Goal: Task Accomplishment & Management: Manage account settings

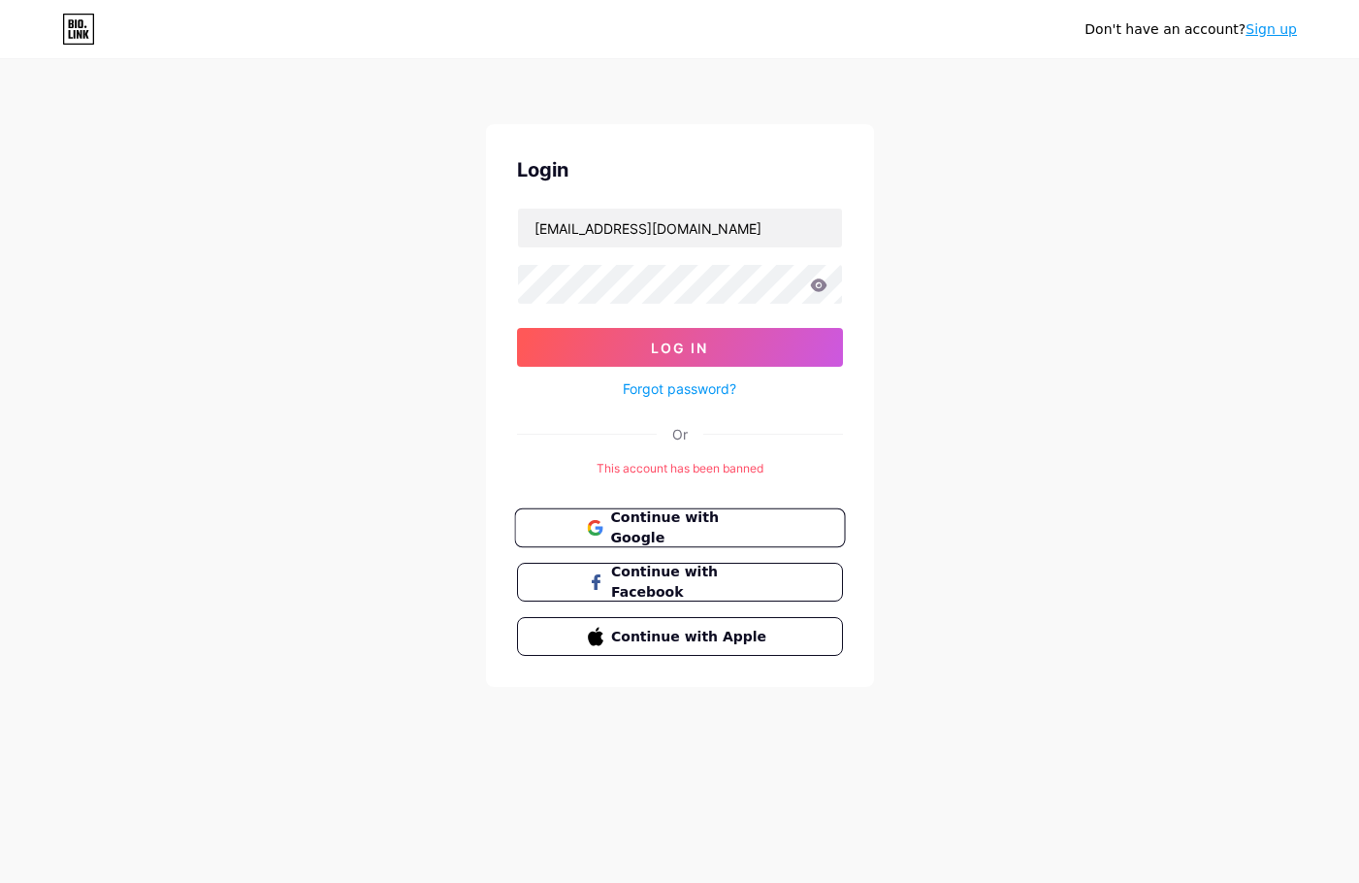
click at [747, 537] on button "Continue with Google" at bounding box center [679, 528] width 331 height 40
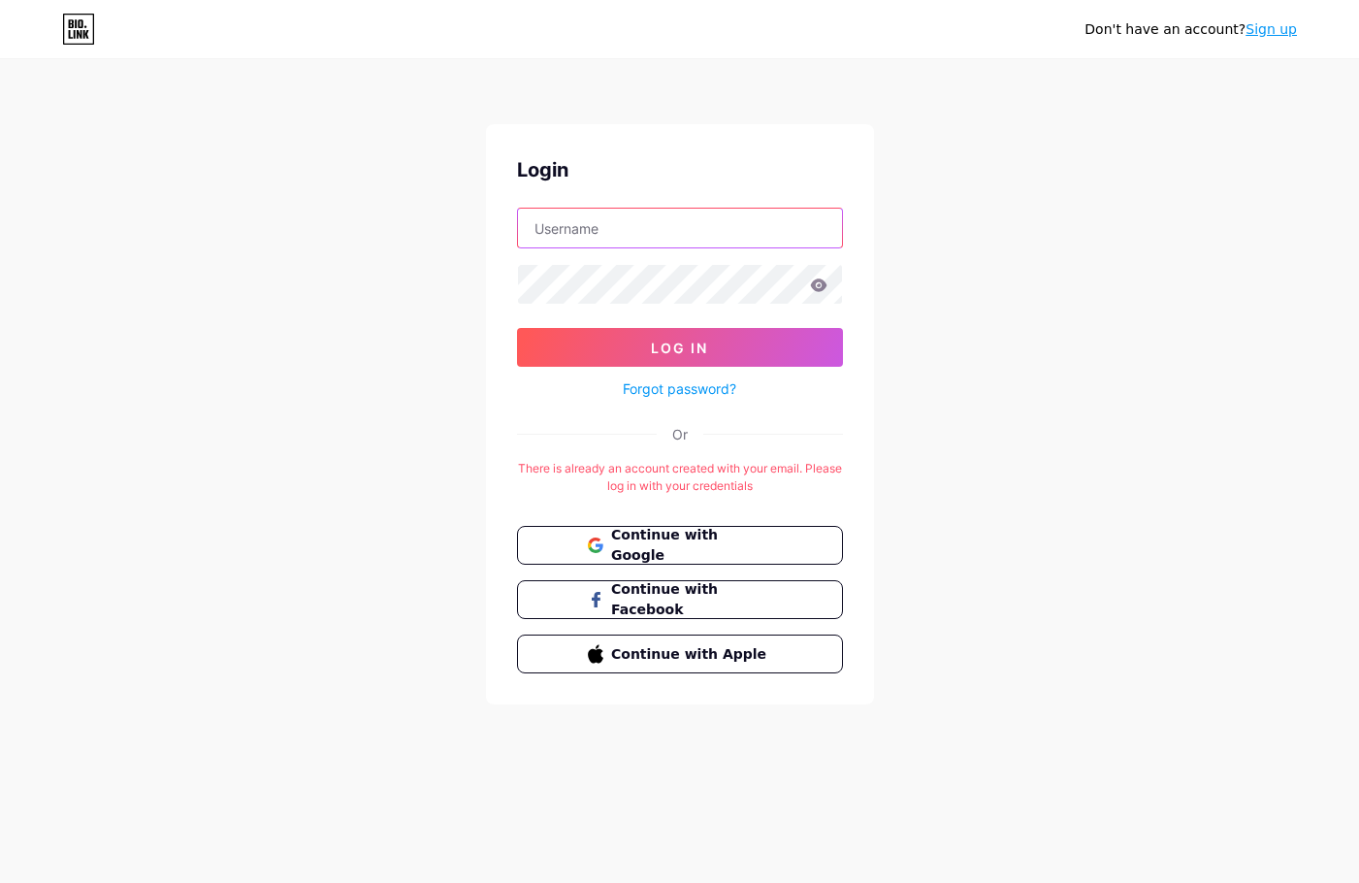
click at [635, 228] on input "text" at bounding box center [680, 228] width 324 height 39
type input "[EMAIL_ADDRESS][DOMAIN_NAME]"
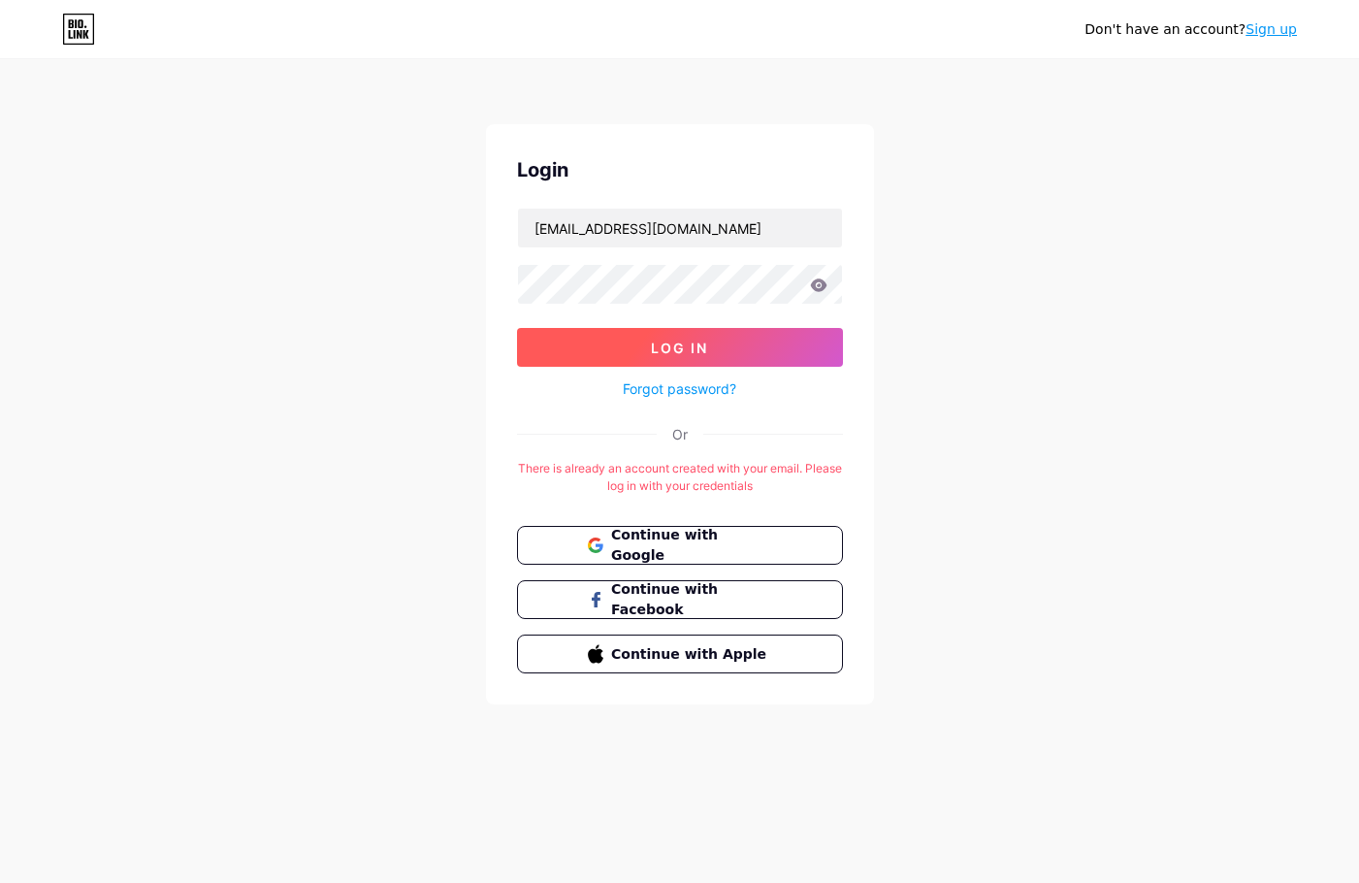
click at [627, 355] on button "Log In" at bounding box center [680, 347] width 326 height 39
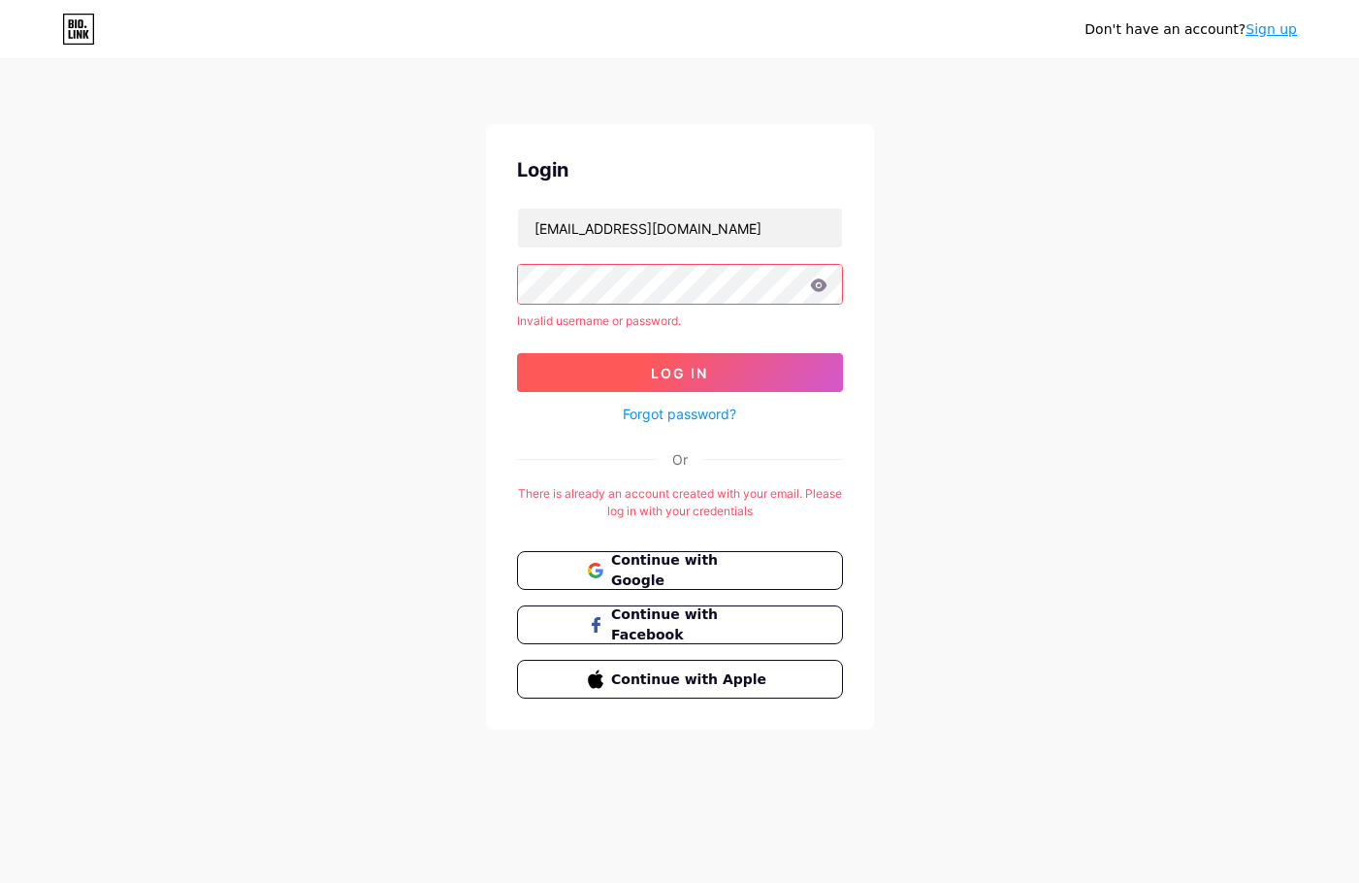
click at [720, 361] on button "Log In" at bounding box center [680, 372] width 326 height 39
click at [824, 289] on icon at bounding box center [818, 285] width 17 height 14
click at [819, 285] on icon at bounding box center [818, 284] width 16 height 13
click at [697, 378] on span "Log In" at bounding box center [679, 373] width 57 height 16
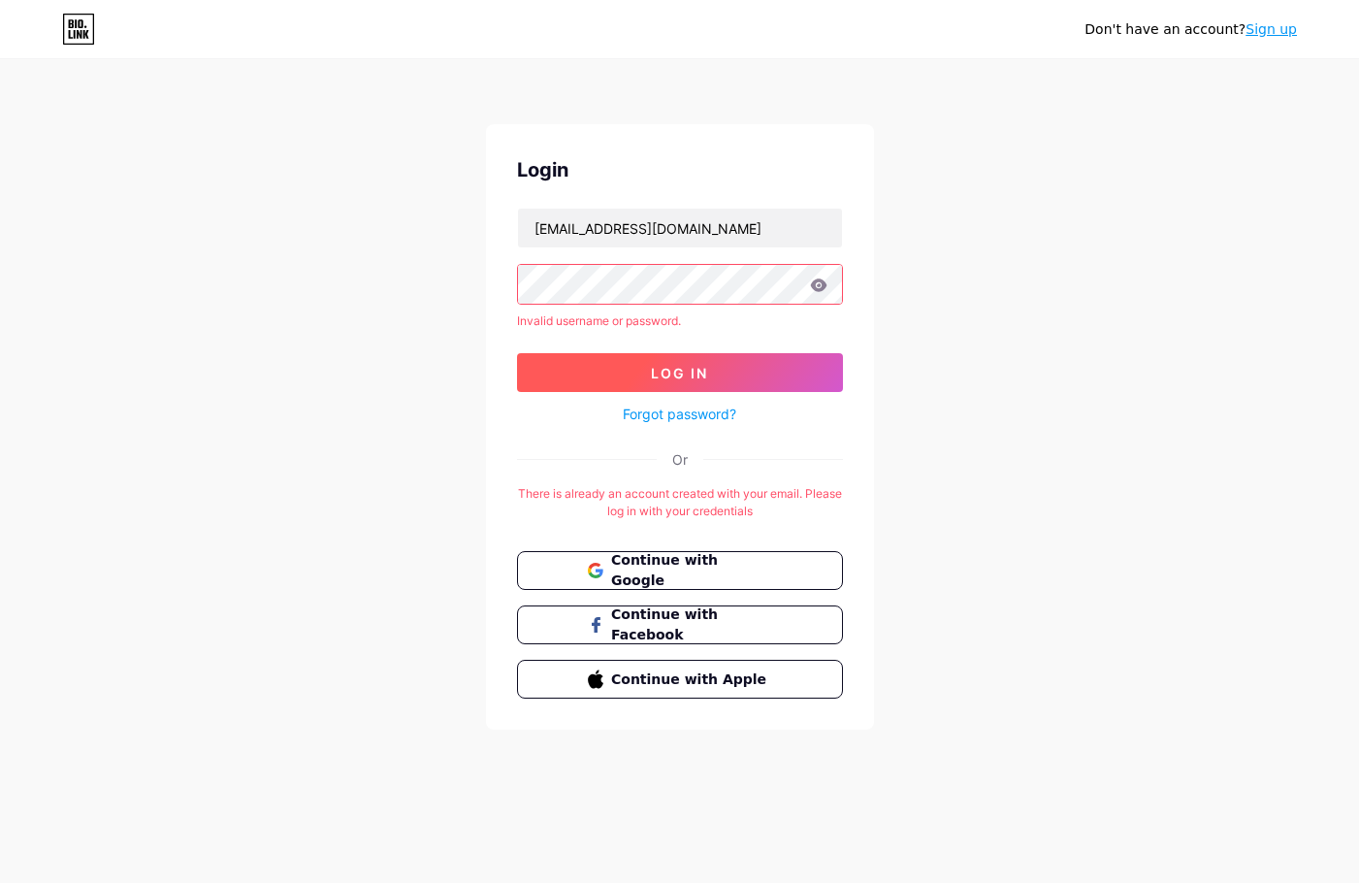
click at [649, 373] on button "Log In" at bounding box center [680, 372] width 326 height 39
click at [687, 411] on link "Forgot password?" at bounding box center [679, 413] width 113 height 20
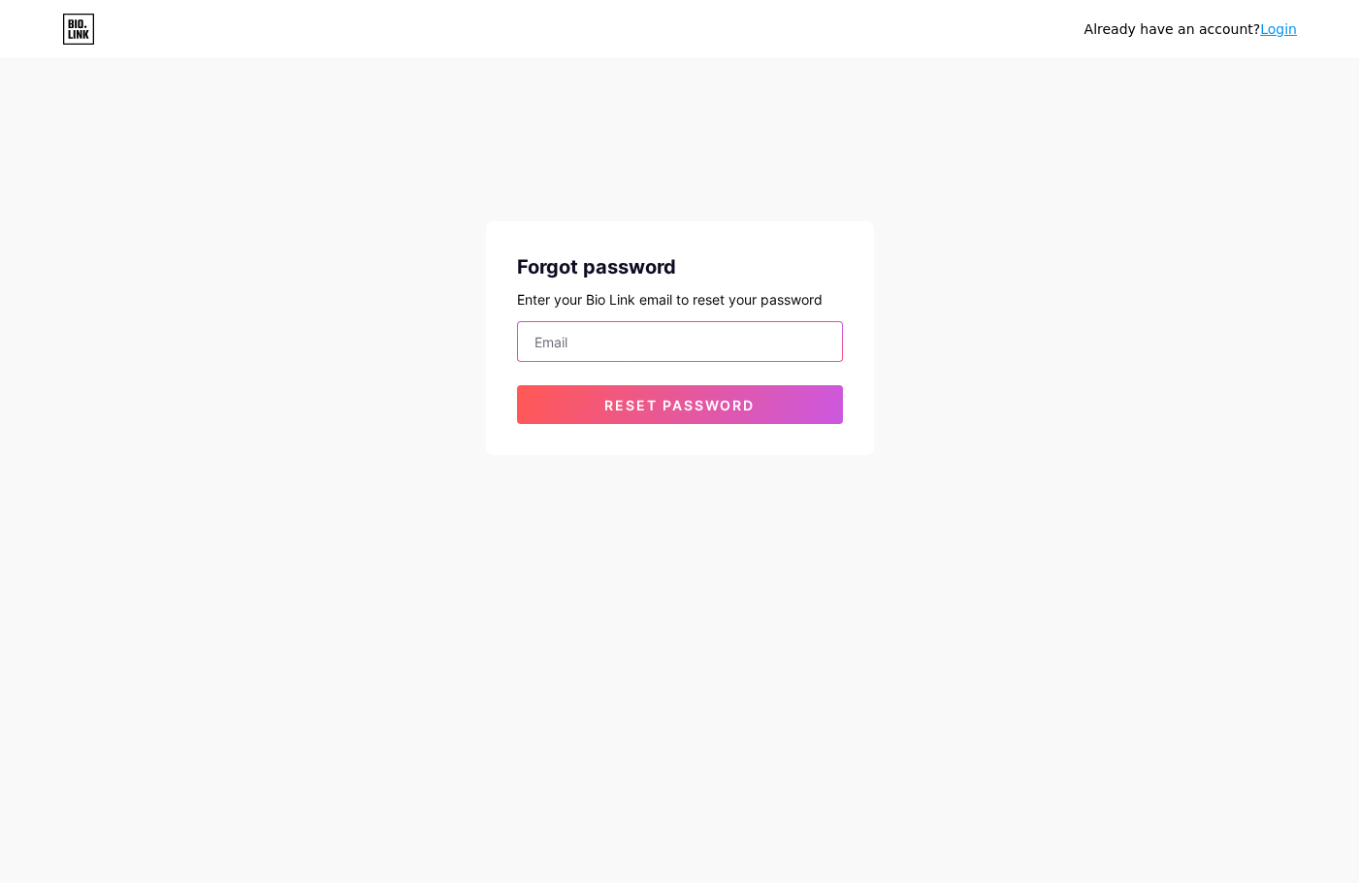
click at [720, 343] on input "email" at bounding box center [680, 341] width 324 height 39
type input "[EMAIL_ADDRESS][DOMAIN_NAME]"
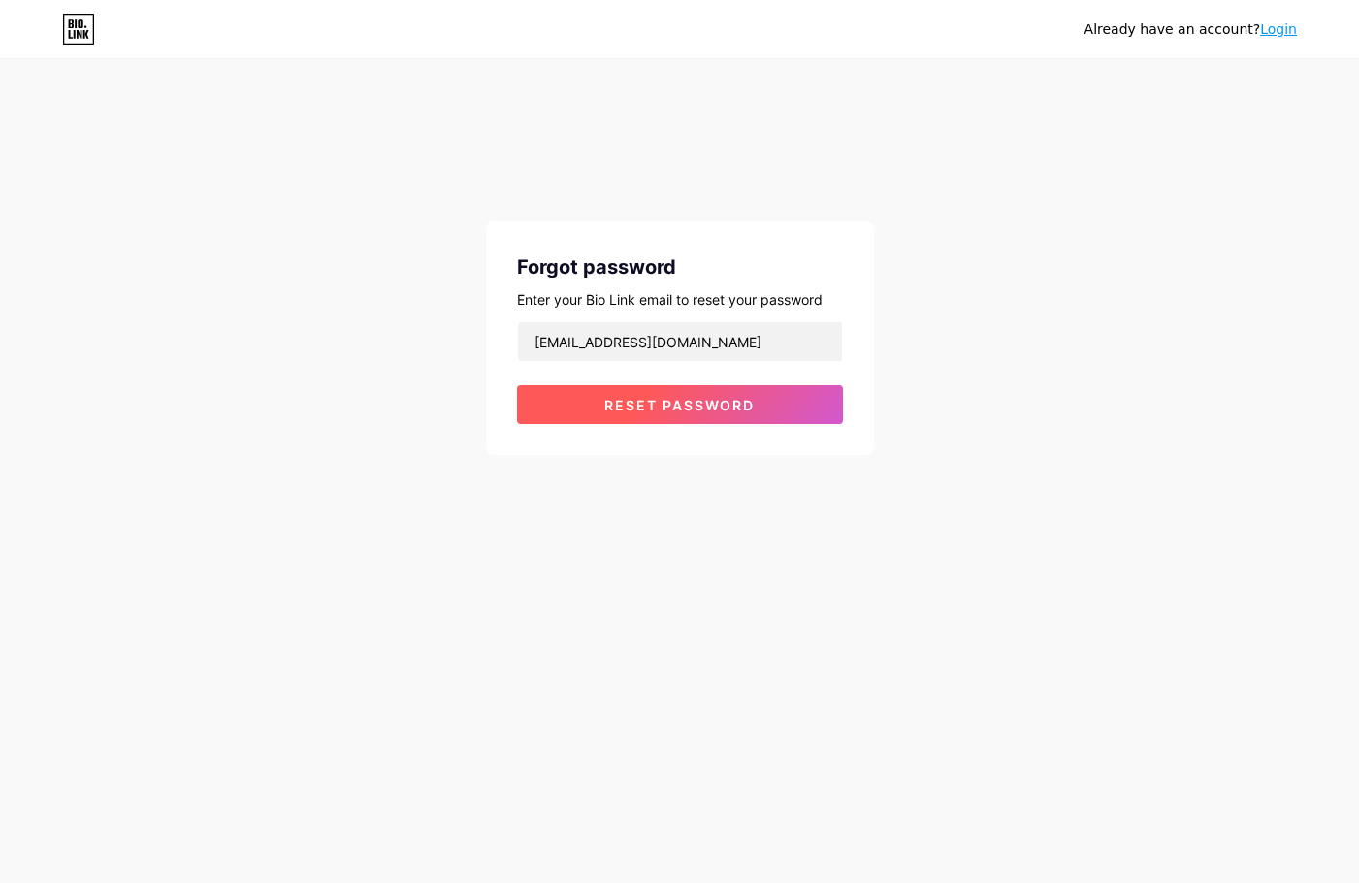
click at [697, 407] on span "Reset password" at bounding box center [679, 405] width 150 height 16
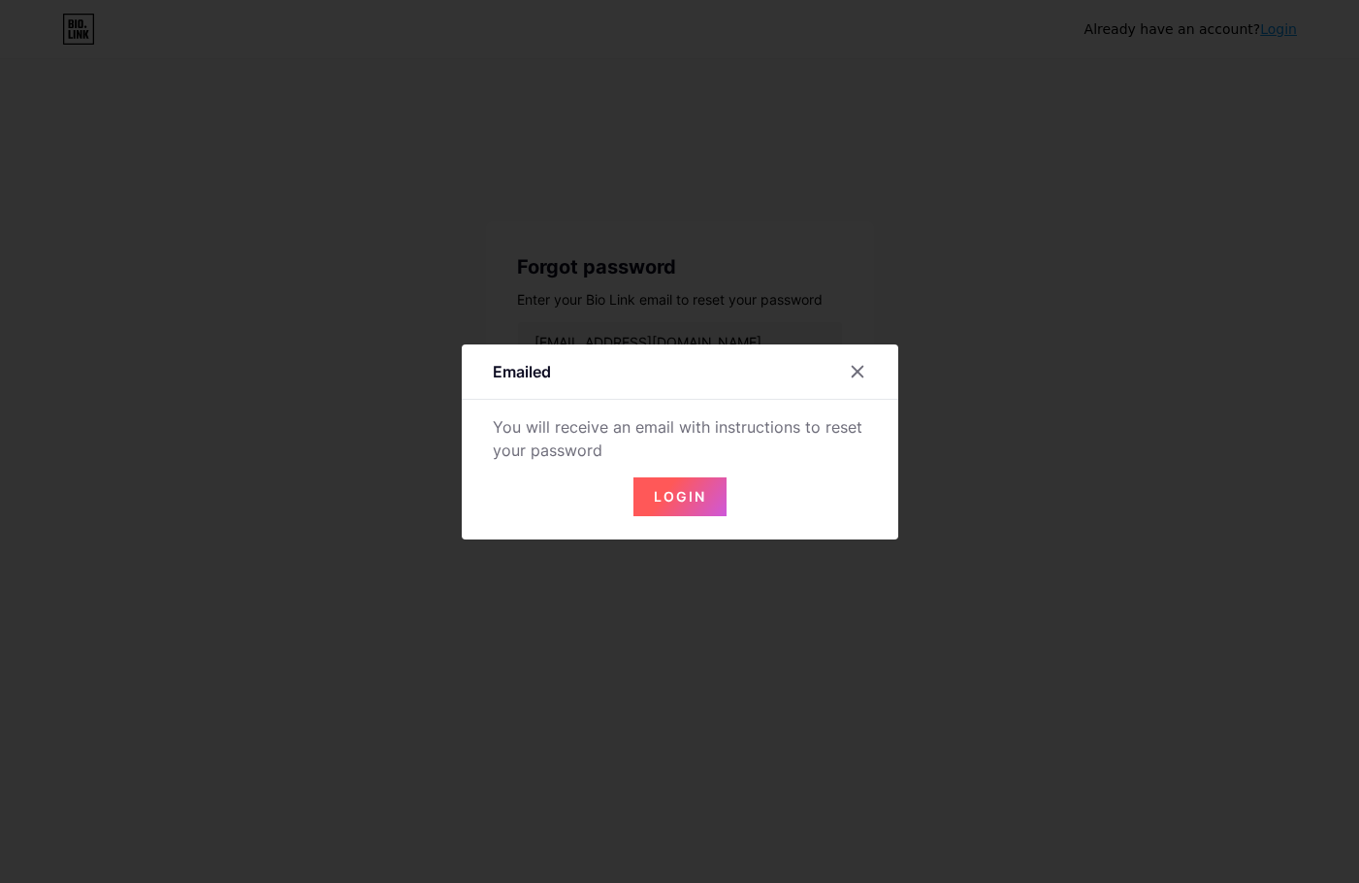
click at [677, 503] on span "Login" at bounding box center [680, 496] width 52 height 16
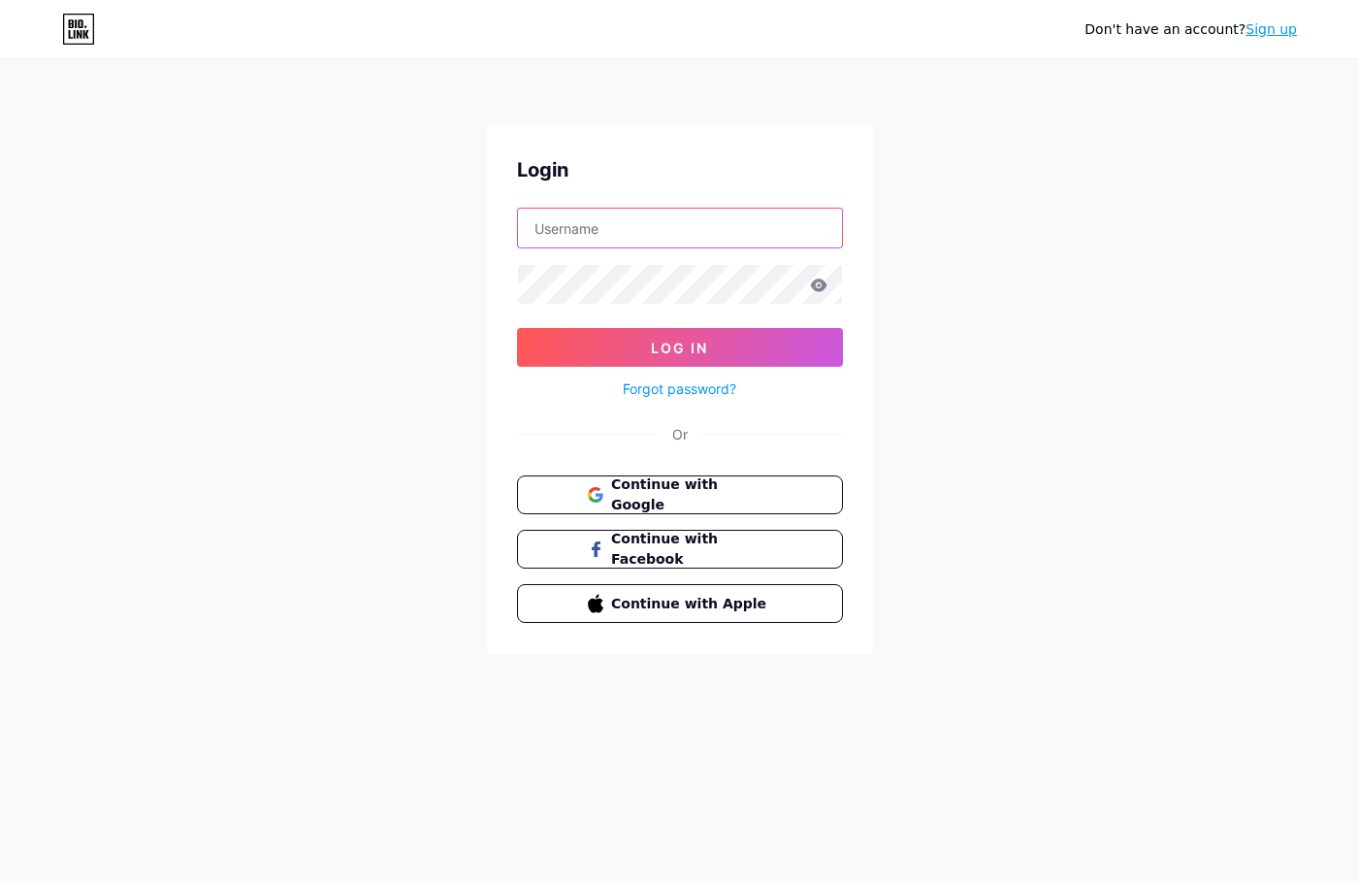
drag, startPoint x: 703, startPoint y: 229, endPoint x: 708, endPoint y: 240, distance: 11.7
click at [703, 229] on input "text" at bounding box center [680, 228] width 324 height 39
type input "[EMAIL_ADDRESS][DOMAIN_NAME]"
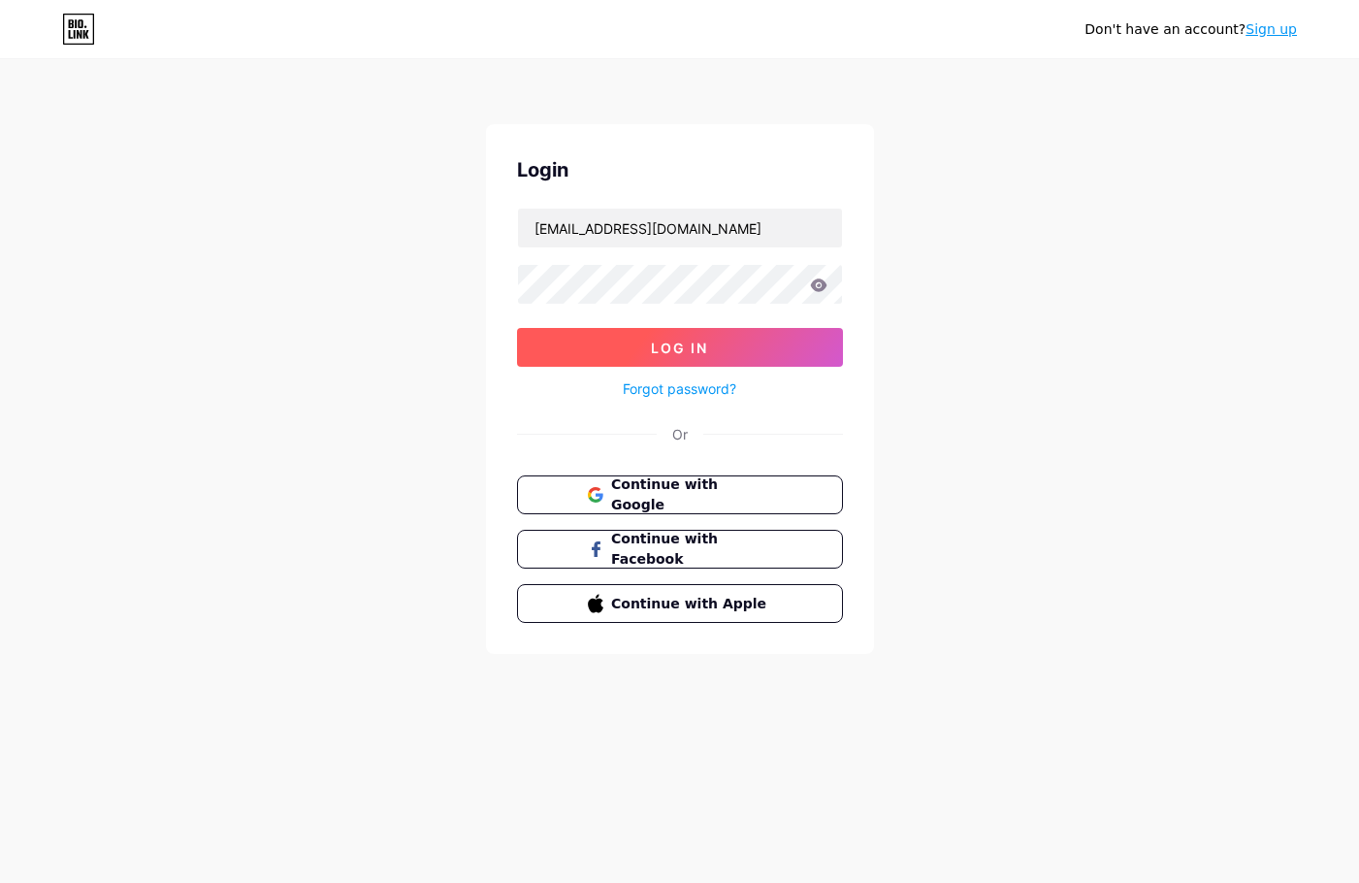
click at [697, 339] on span "Log In" at bounding box center [679, 347] width 57 height 16
